Goal: Transaction & Acquisition: Purchase product/service

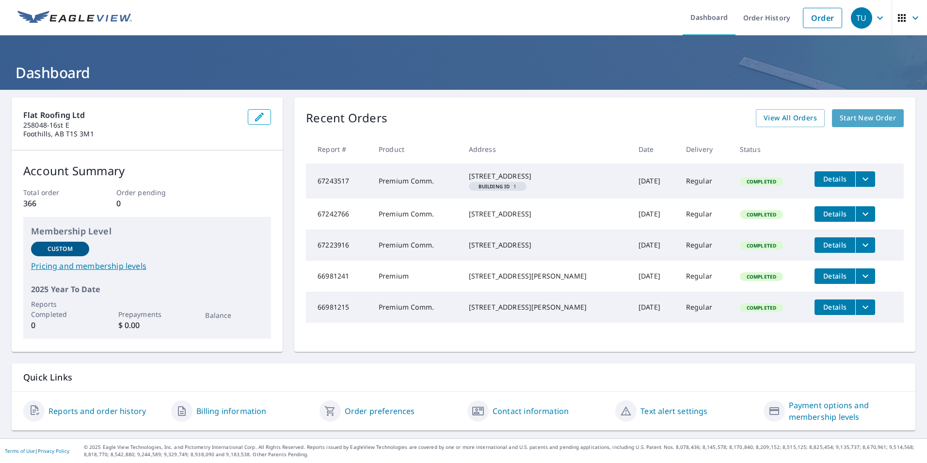
click at [877, 115] on span "Start New Order" at bounding box center [868, 118] width 56 height 12
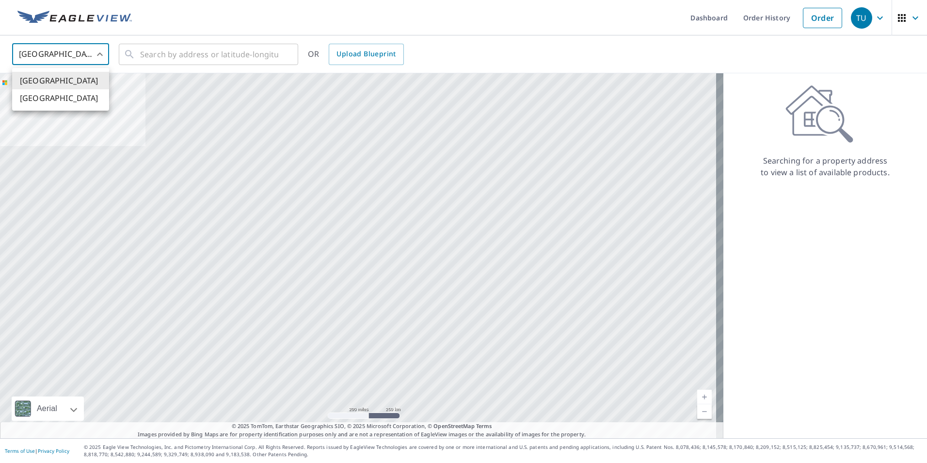
click at [102, 56] on body "TU TU Dashboard Order History Order TU United States US ​ ​ OR Upload Blueprint…" at bounding box center [463, 231] width 927 height 463
click at [83, 101] on li "[GEOGRAPHIC_DATA]" at bounding box center [60, 97] width 97 height 17
type input "CA"
click at [145, 52] on input "text" at bounding box center [209, 54] width 138 height 27
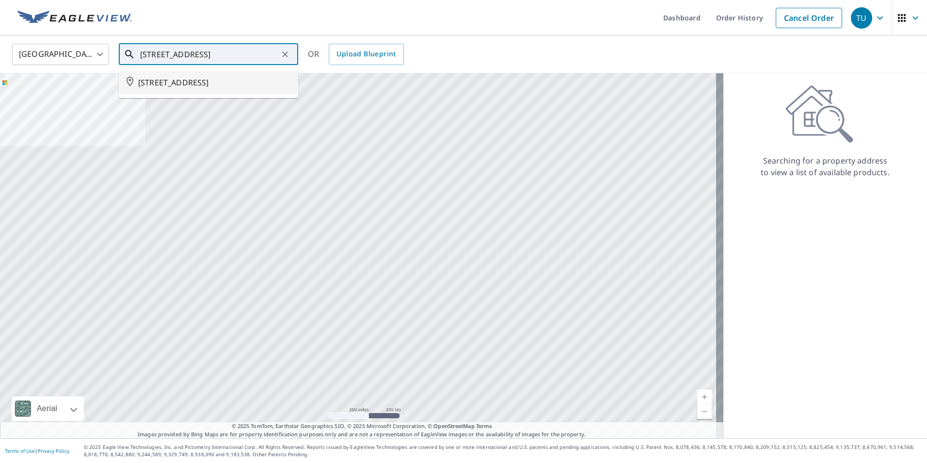
click at [252, 82] on span "[STREET_ADDRESS]" at bounding box center [214, 83] width 152 height 12
type input "[STREET_ADDRESS]"
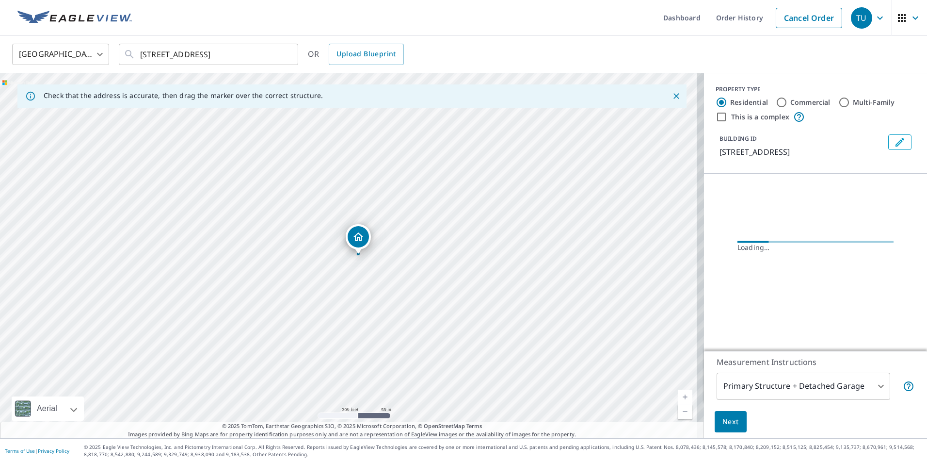
click at [678, 394] on link "Current Level 17, Zoom In" at bounding box center [685, 396] width 15 height 15
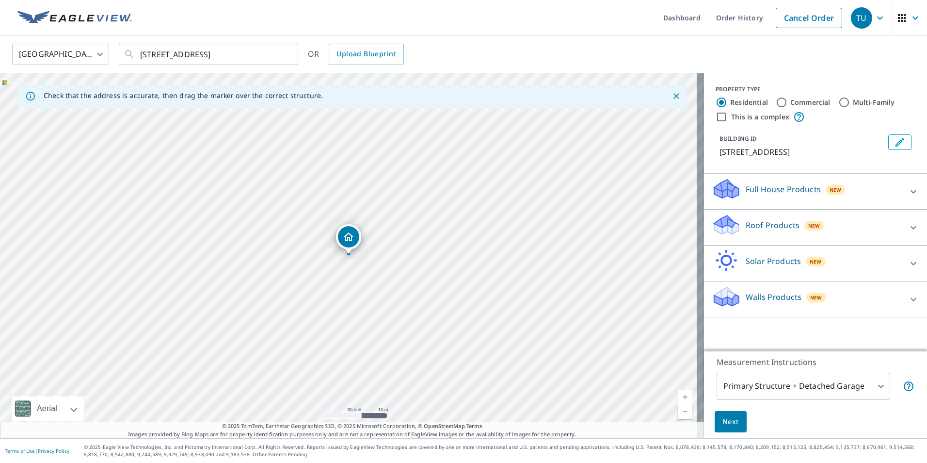
click at [678, 394] on link "Current Level 19, Zoom In" at bounding box center [685, 396] width 15 height 15
click at [678, 392] on link "Current Level 20, Zoom In Disabled" at bounding box center [685, 396] width 15 height 15
drag, startPoint x: 349, startPoint y: 237, endPoint x: 353, endPoint y: 228, distance: 10.4
drag, startPoint x: 341, startPoint y: 239, endPoint x: 335, endPoint y: 236, distance: 7.6
click at [715, 236] on icon at bounding box center [726, 224] width 29 height 23
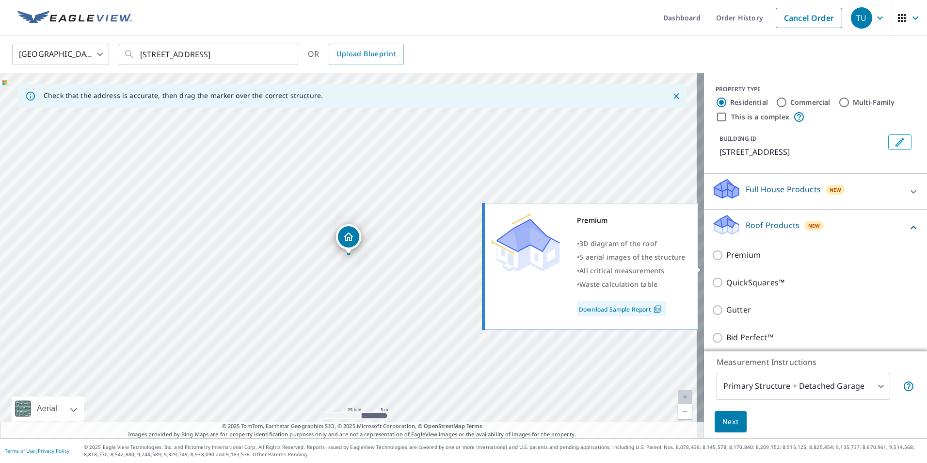
click at [712, 261] on input "Premium" at bounding box center [719, 255] width 15 height 12
checkbox input "true"
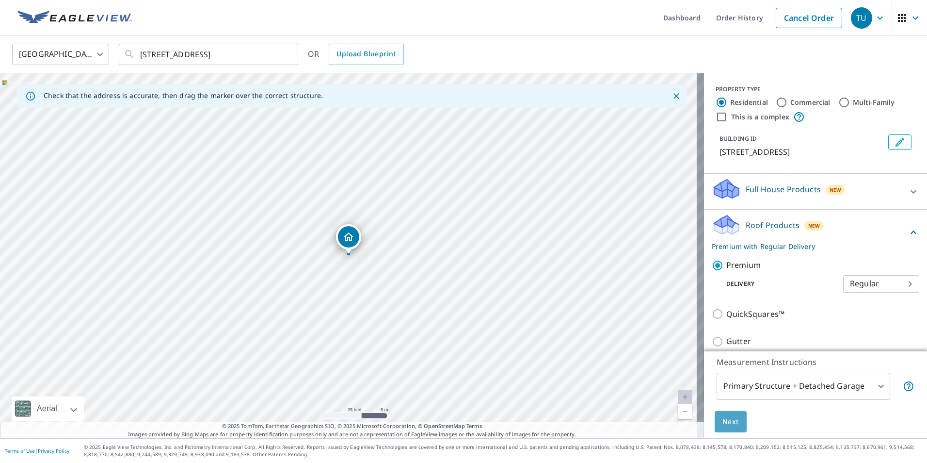
click at [722, 418] on span "Next" at bounding box center [730, 422] width 16 height 12
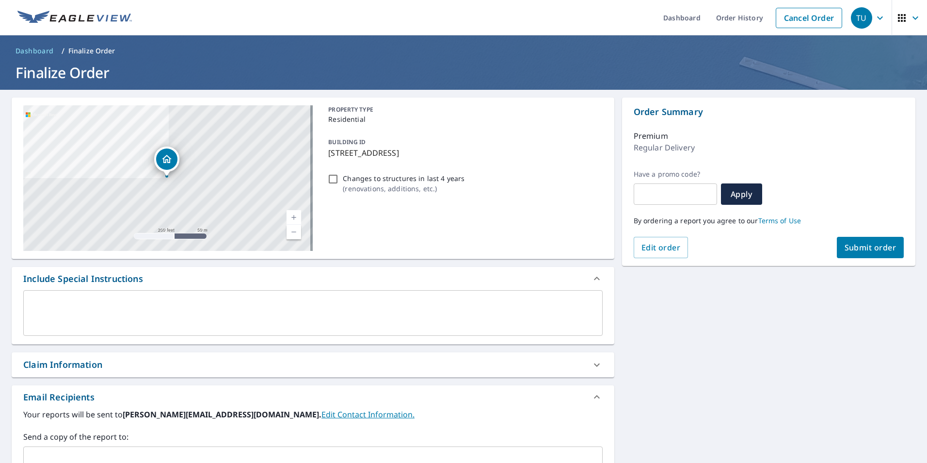
click at [875, 243] on span "Submit order" at bounding box center [871, 247] width 52 height 11
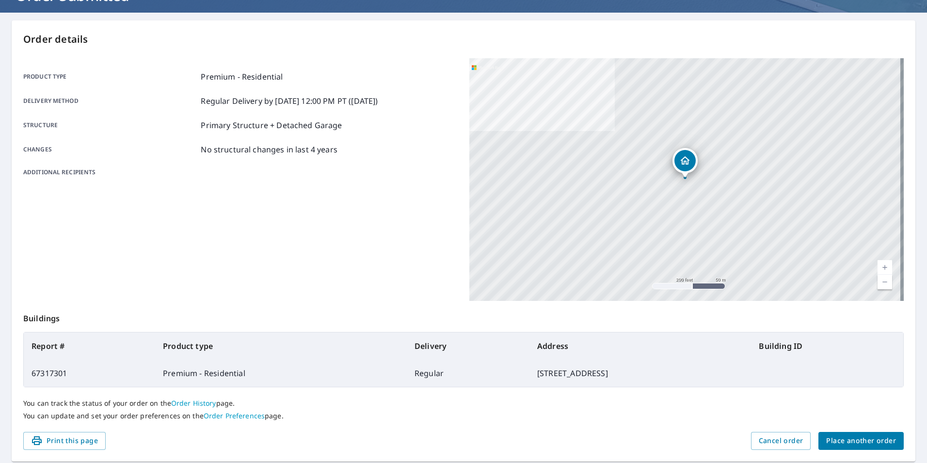
scroll to position [95, 0]
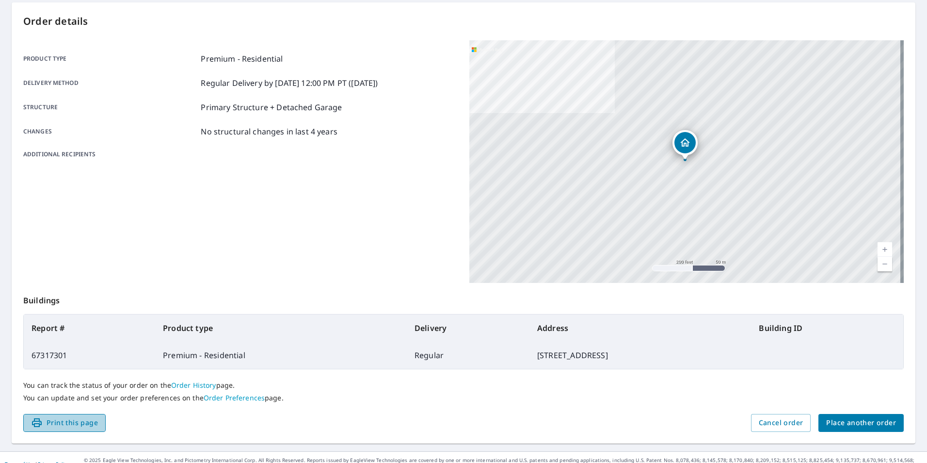
click at [90, 424] on span "Print this page" at bounding box center [64, 422] width 67 height 12
